Goal: Information Seeking & Learning: Learn about a topic

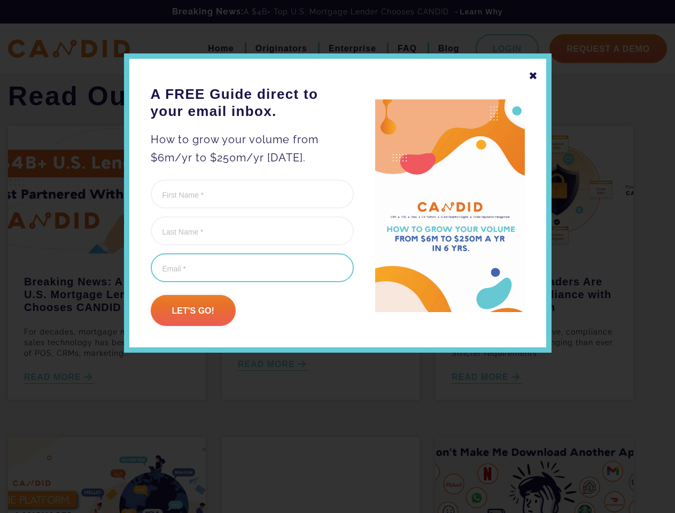
click at [337, 256] on input "Email (Required)" at bounding box center [252, 267] width 203 height 29
click at [533, 76] on div "✖" at bounding box center [533, 76] width 10 height 18
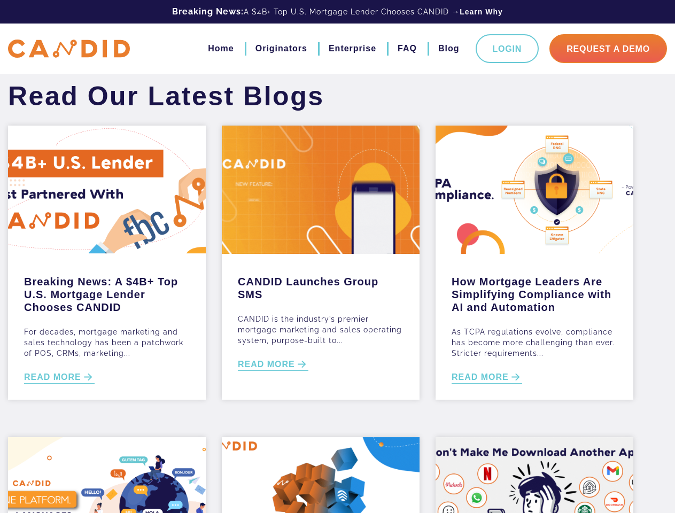
click at [193, 310] on div "Breaking News: A $4B+ Top U.S. Mortgage Lender Chooses CANDID For decades, mort…" at bounding box center [107, 327] width 198 height 146
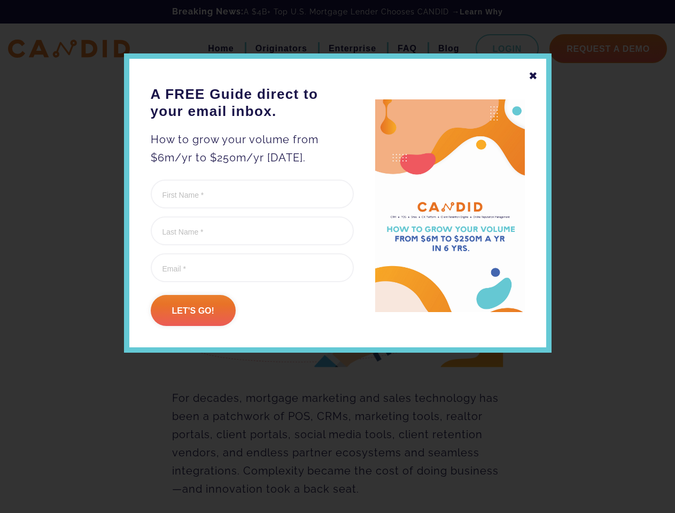
click at [337, 283] on form "Company This field is for validation purposes and should be left unchanged. Fir…" at bounding box center [252, 252] width 203 height 146
click at [533, 76] on div "✖" at bounding box center [533, 76] width 10 height 18
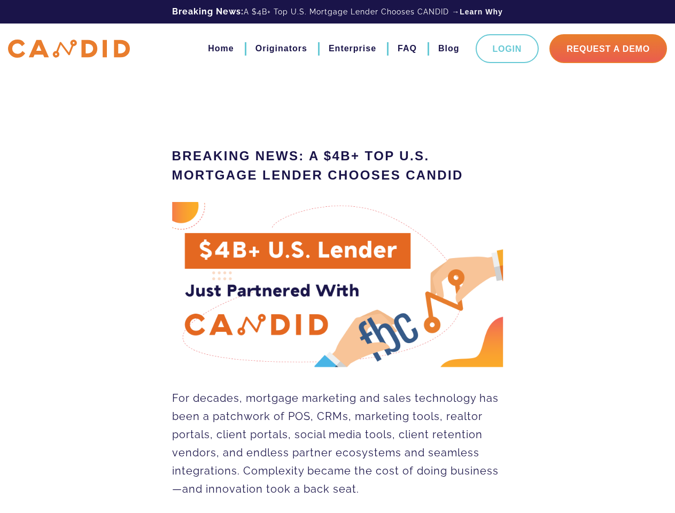
click at [193, 310] on img at bounding box center [337, 285] width 331 height 166
